Goal: Register for event/course

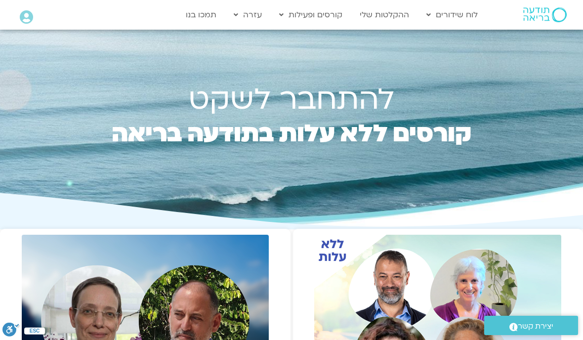
click at [371, 34] on link "התכניות שלי" at bounding box center [328, 35] width 109 height 23
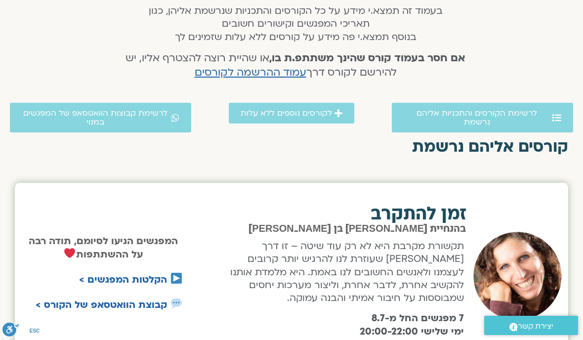
scroll to position [216, 0]
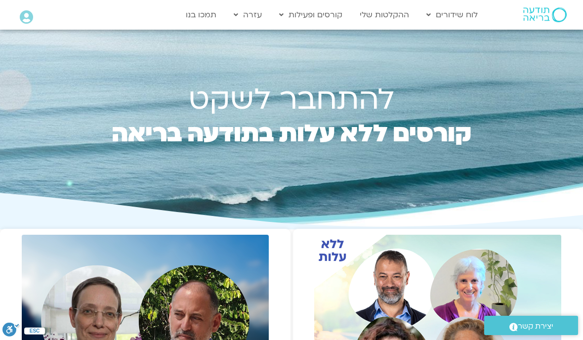
click at [361, 57] on link "הרשמה לקורסים" at bounding box center [328, 58] width 109 height 23
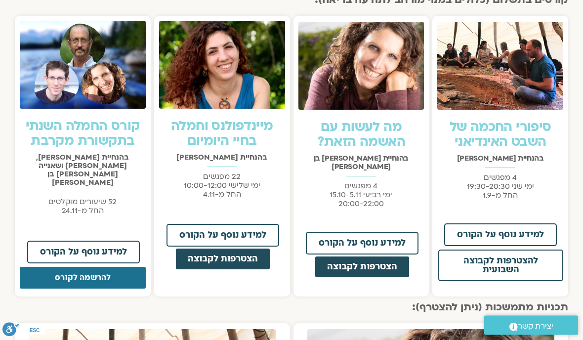
scroll to position [733, 0]
click at [101, 248] on span "למידע נוסף על הקורס" at bounding box center [83, 252] width 87 height 9
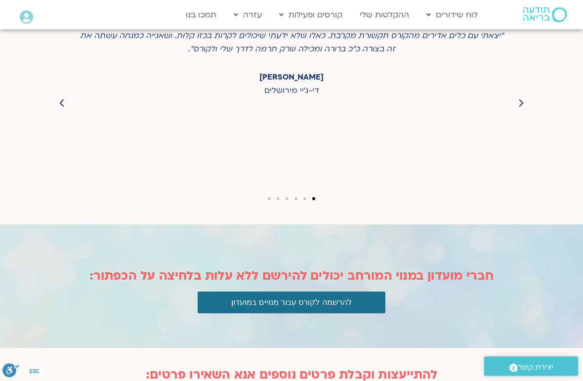
scroll to position [2967, 0]
click at [241, 292] on button "להרשמה לקורס עבור מנויים במועדון" at bounding box center [292, 303] width 188 height 22
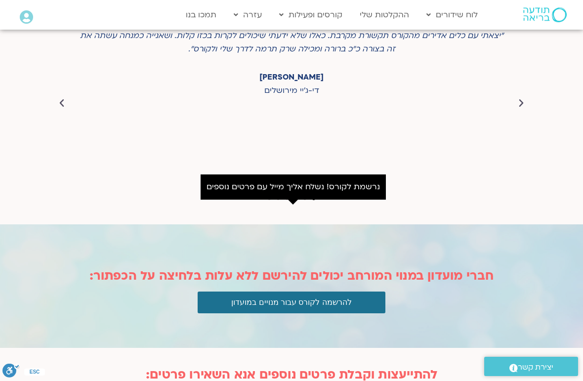
click at [172, 231] on div "חברי מועדון במנוי המורחב יכולים להירשם ללא עלות בלחיצה על הכפתור: להרשמה לקורס …" at bounding box center [292, 268] width 470 height 89
